Goal: Find specific page/section: Find specific page/section

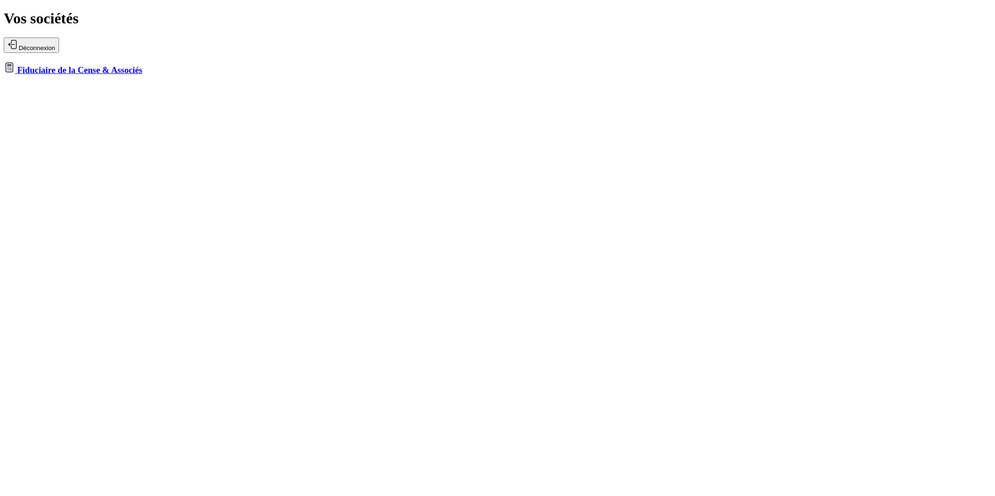
click at [142, 65] on link "Fiduciaire de la Cense & Associés" at bounding box center [73, 70] width 139 height 10
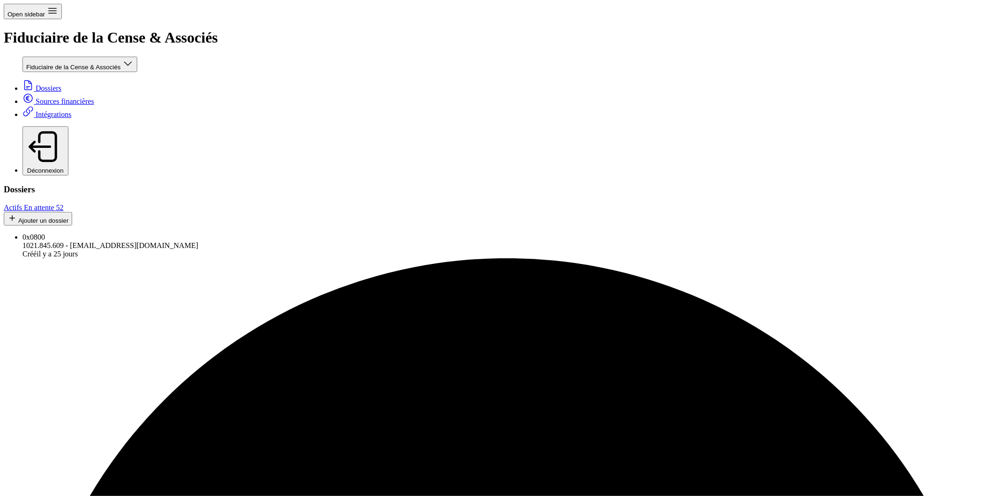
click at [199, 185] on div "Dossiers Actifs En attente 52 Ajouter un dossier" at bounding box center [497, 205] width 987 height 41
click at [63, 204] on link "En attente 52" at bounding box center [43, 208] width 39 height 8
